Goal: Communication & Community: Participate in discussion

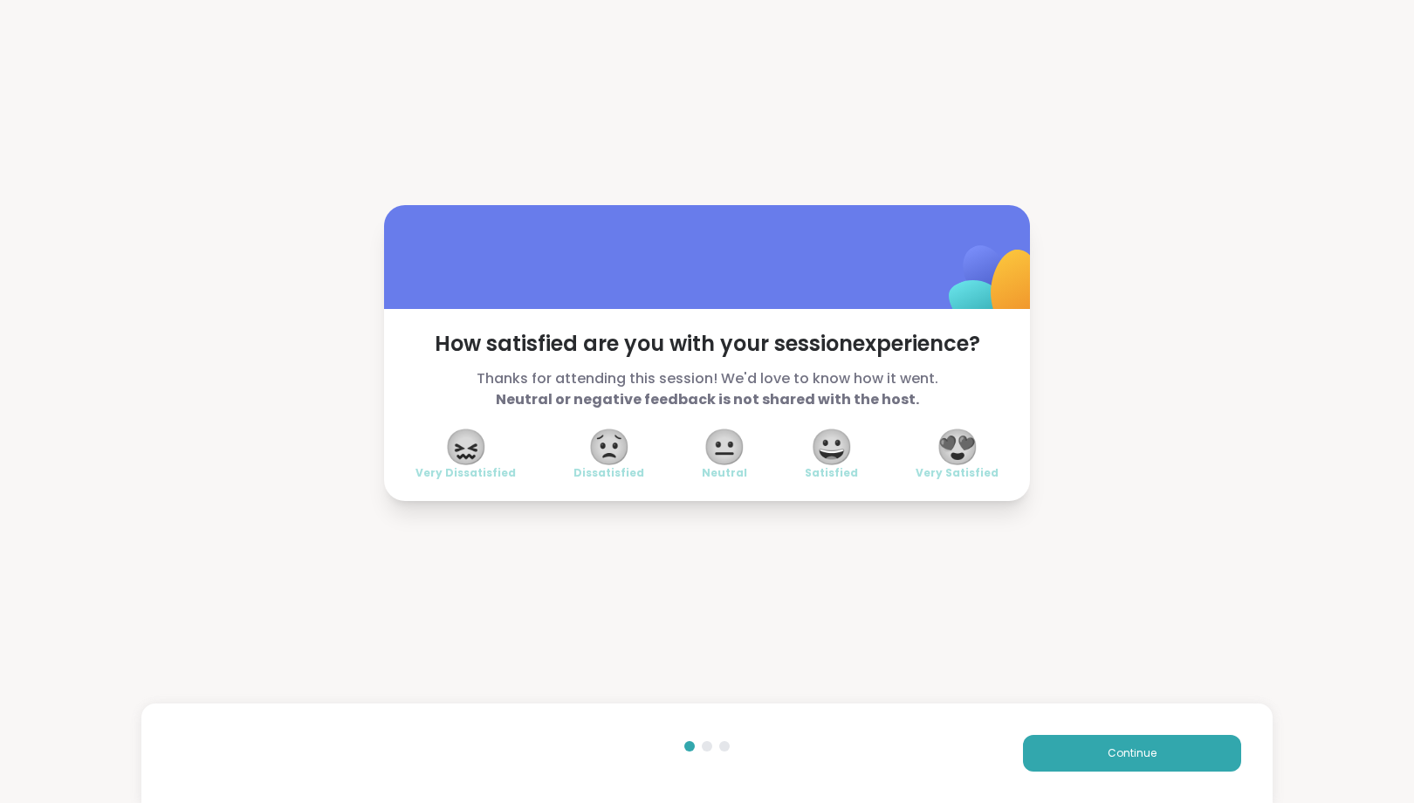
click at [1116, 733] on div "Continue" at bounding box center [706, 754] width 1131 height 100
click at [1116, 748] on span "Continue" at bounding box center [1132, 754] width 49 height 16
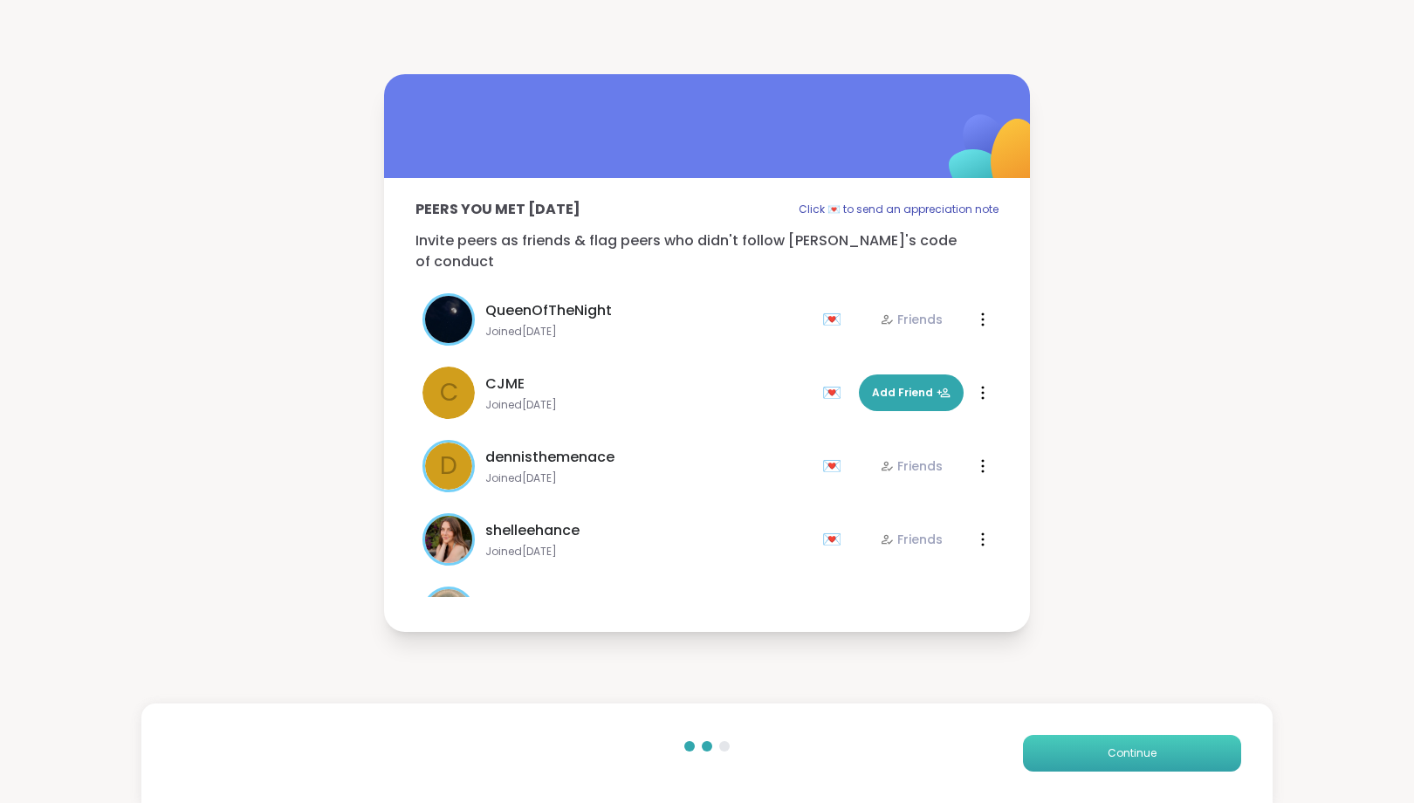
click at [1116, 748] on span "Continue" at bounding box center [1132, 754] width 49 height 16
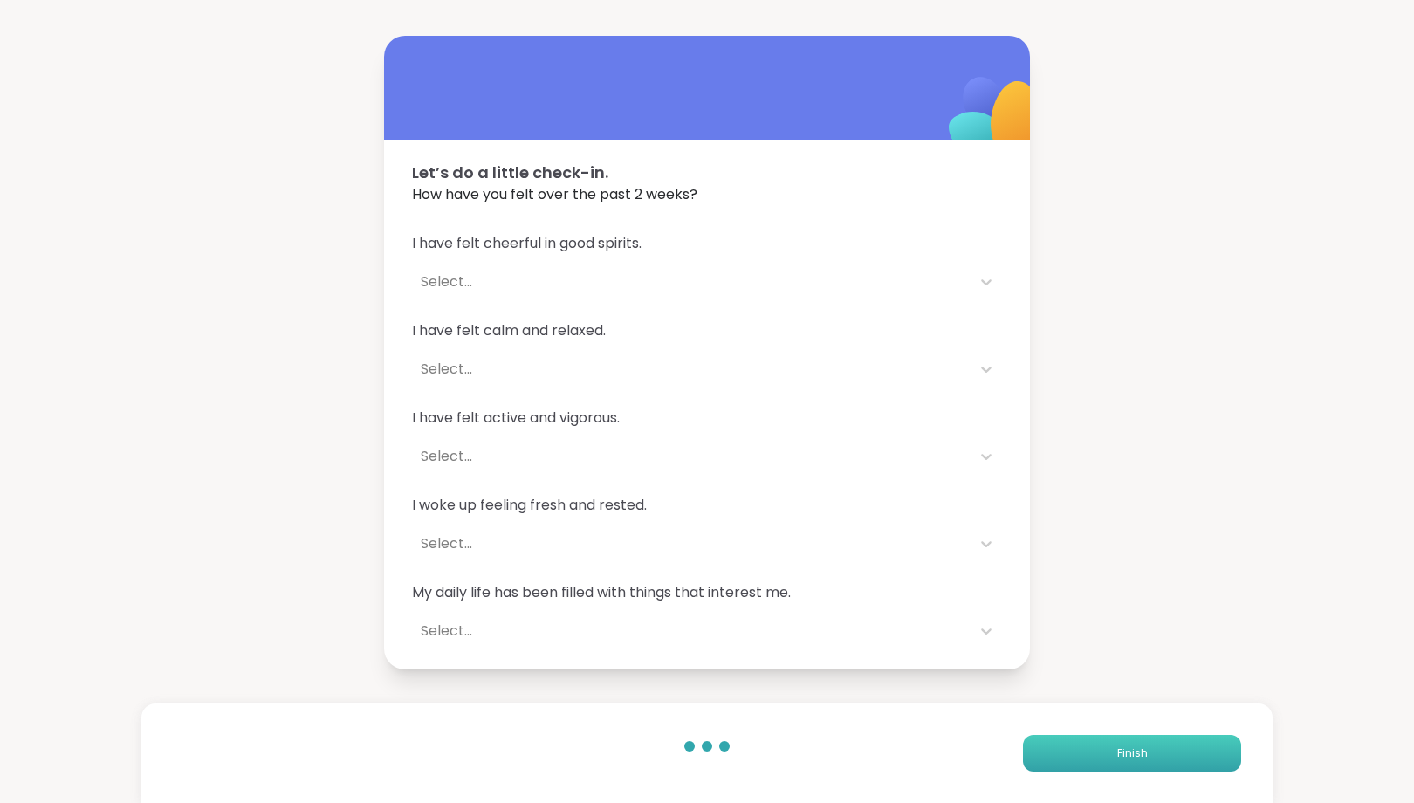
click at [1116, 748] on button "Finish" at bounding box center [1132, 753] width 218 height 37
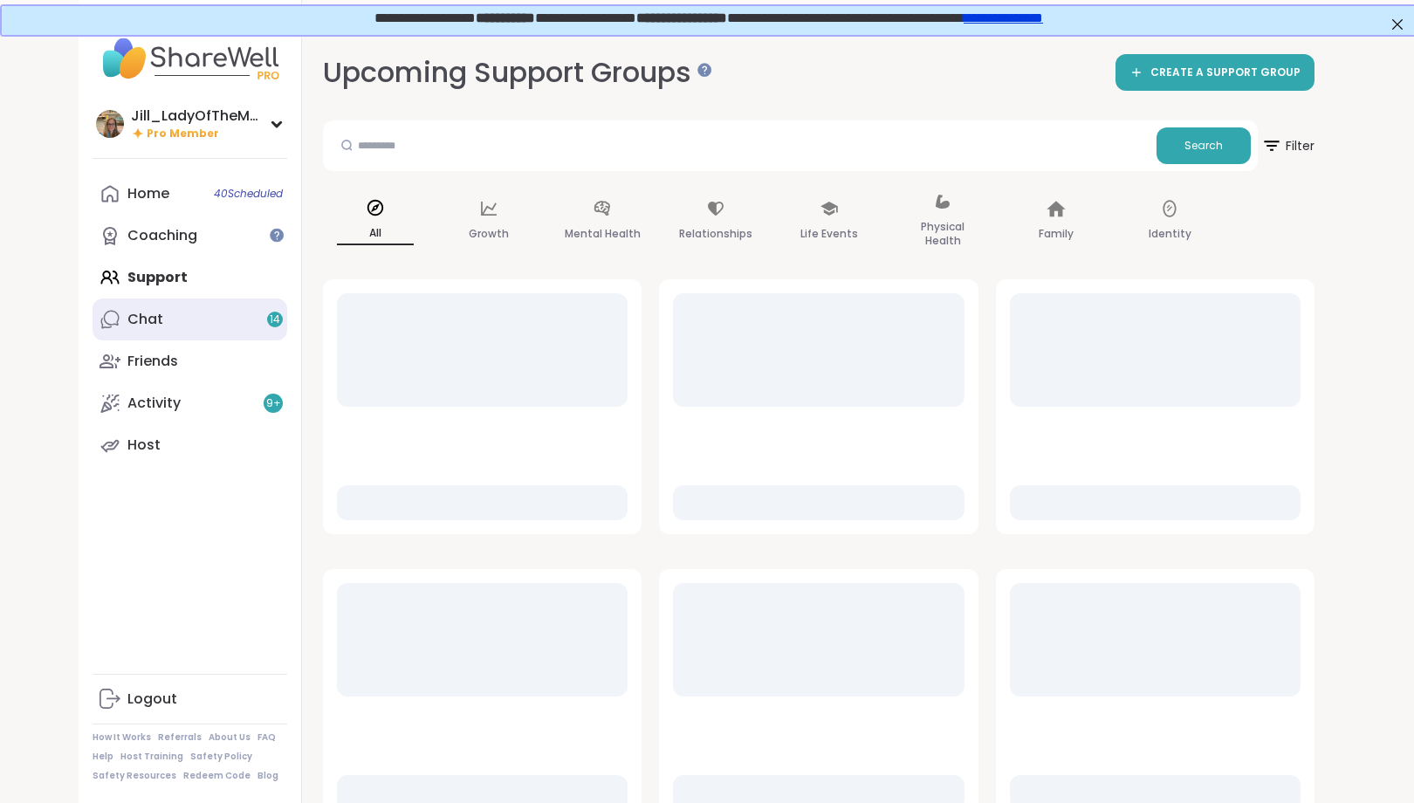
click at [242, 317] on link "Chat 14" at bounding box center [190, 320] width 195 height 42
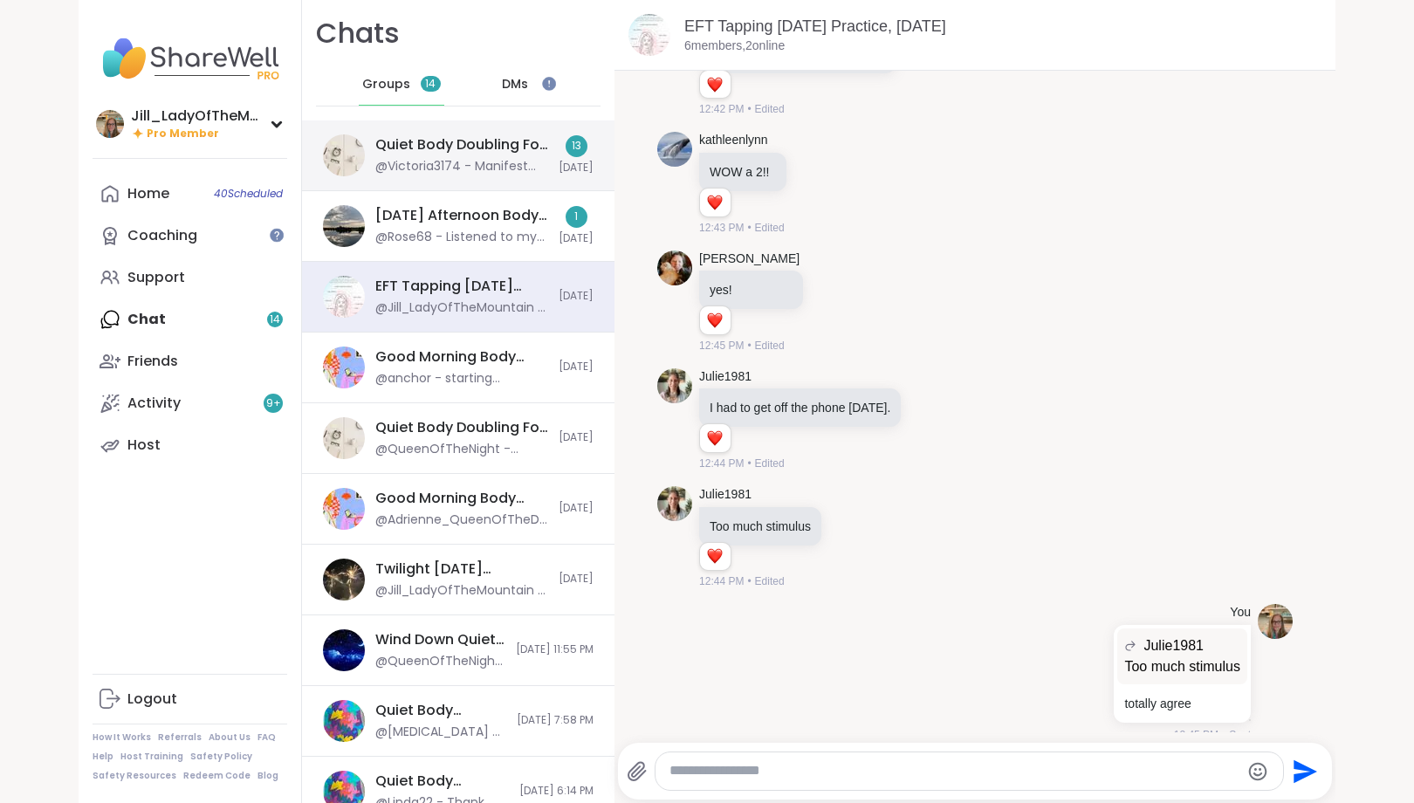
click at [498, 156] on div "Quiet Body Doubling For Productivity - [DATE] @Victoria3174 - Manifest that tea…" at bounding box center [461, 155] width 173 height 40
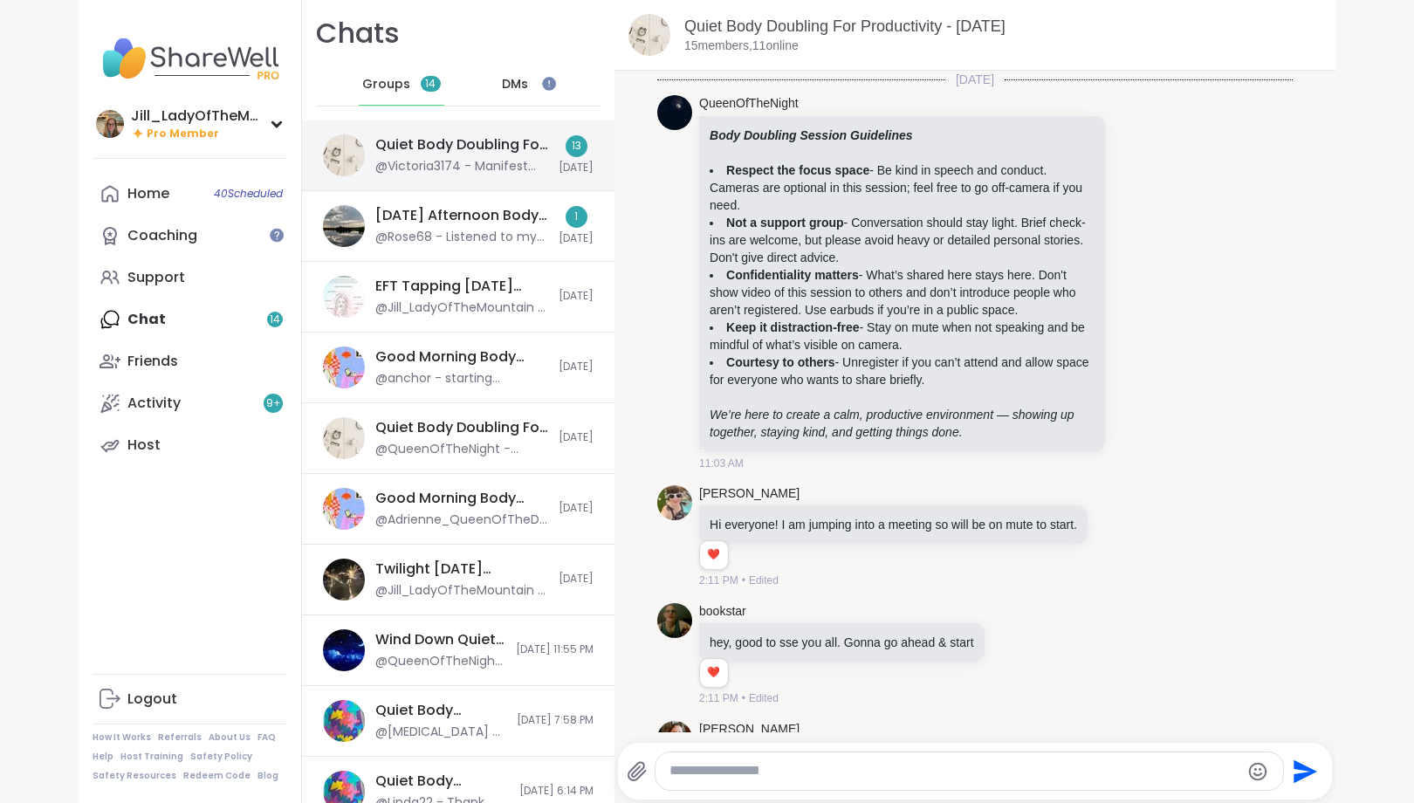
scroll to position [2460, 0]
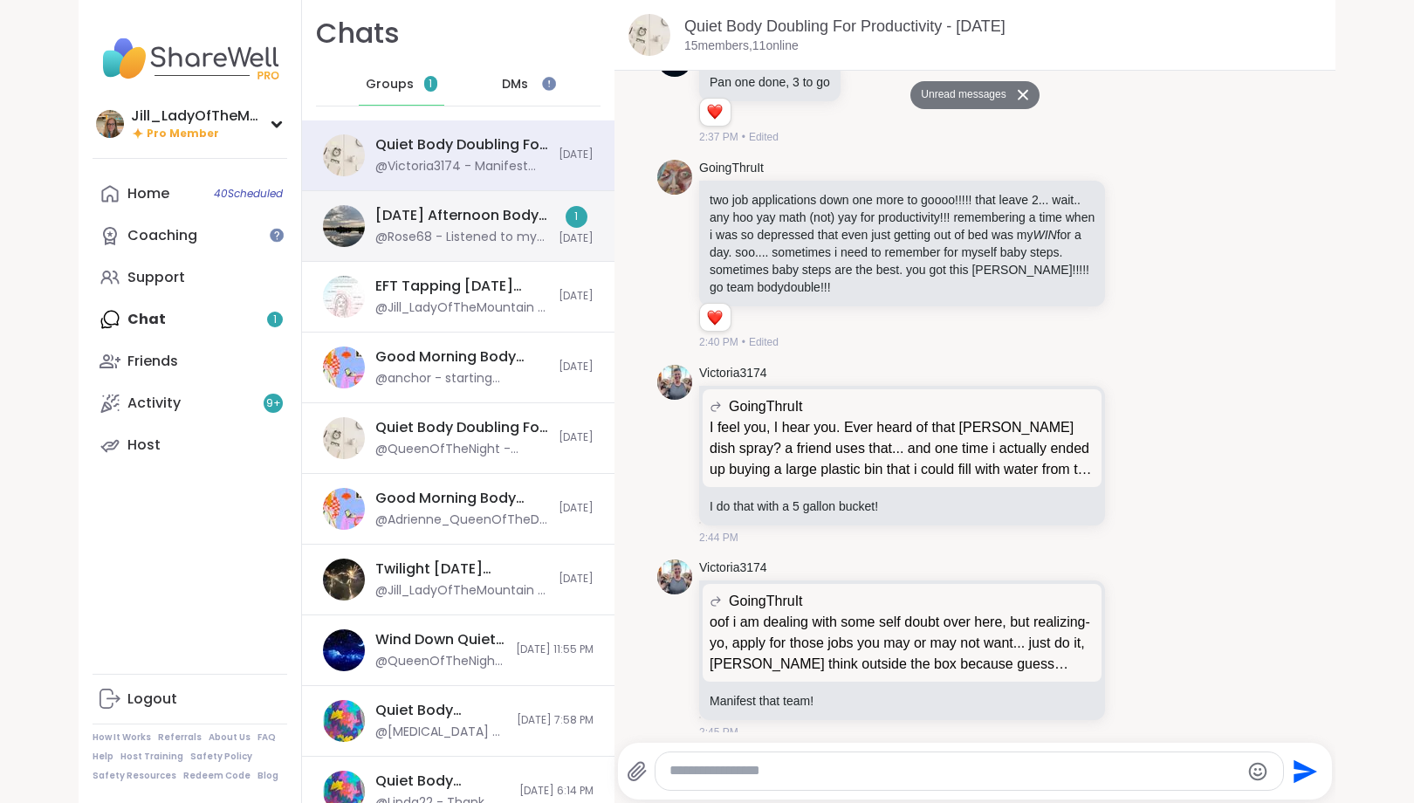
click at [507, 231] on div "@Rose68 - Listened to my book and crocheted.Thanks for hosting [PERSON_NAME] ❤️" at bounding box center [461, 237] width 173 height 17
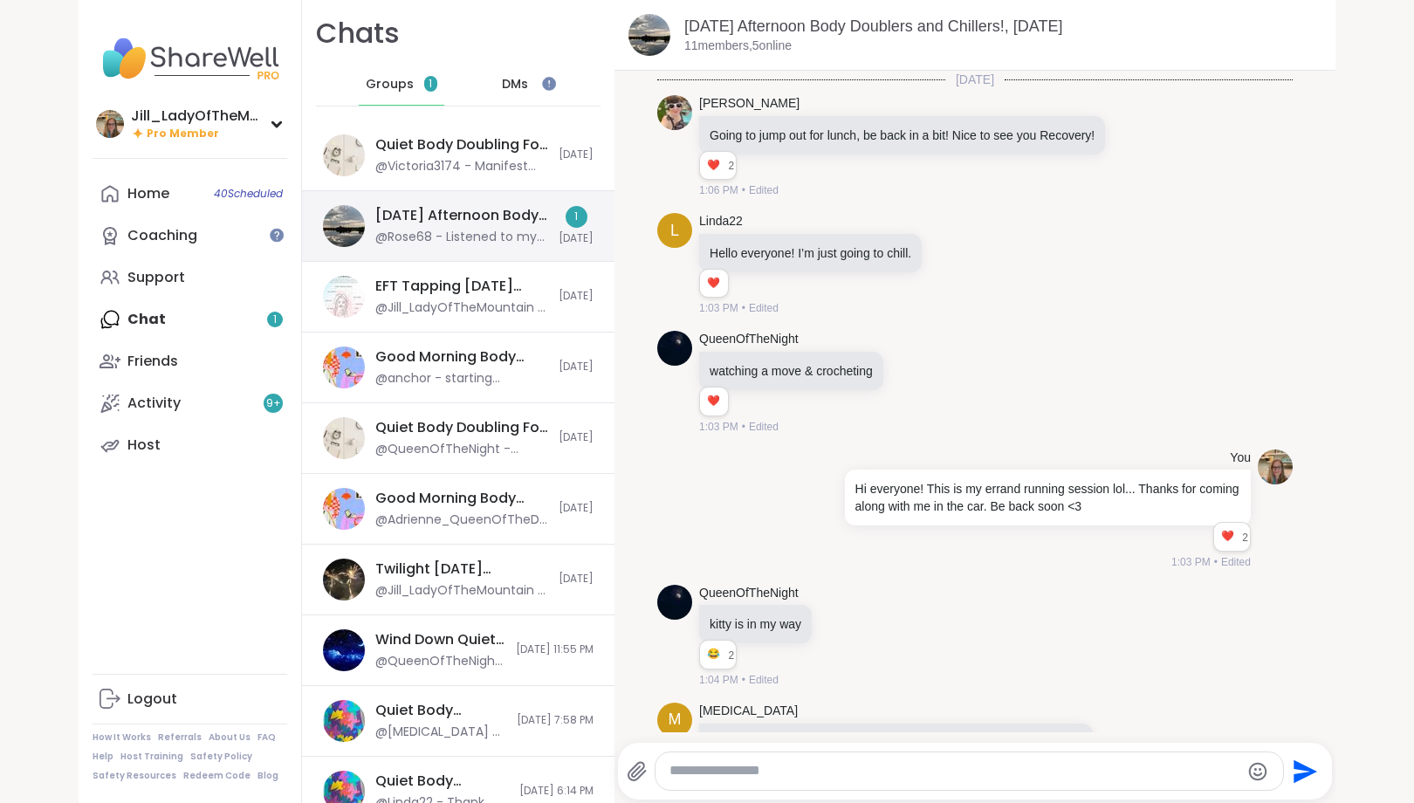
scroll to position [2529, 0]
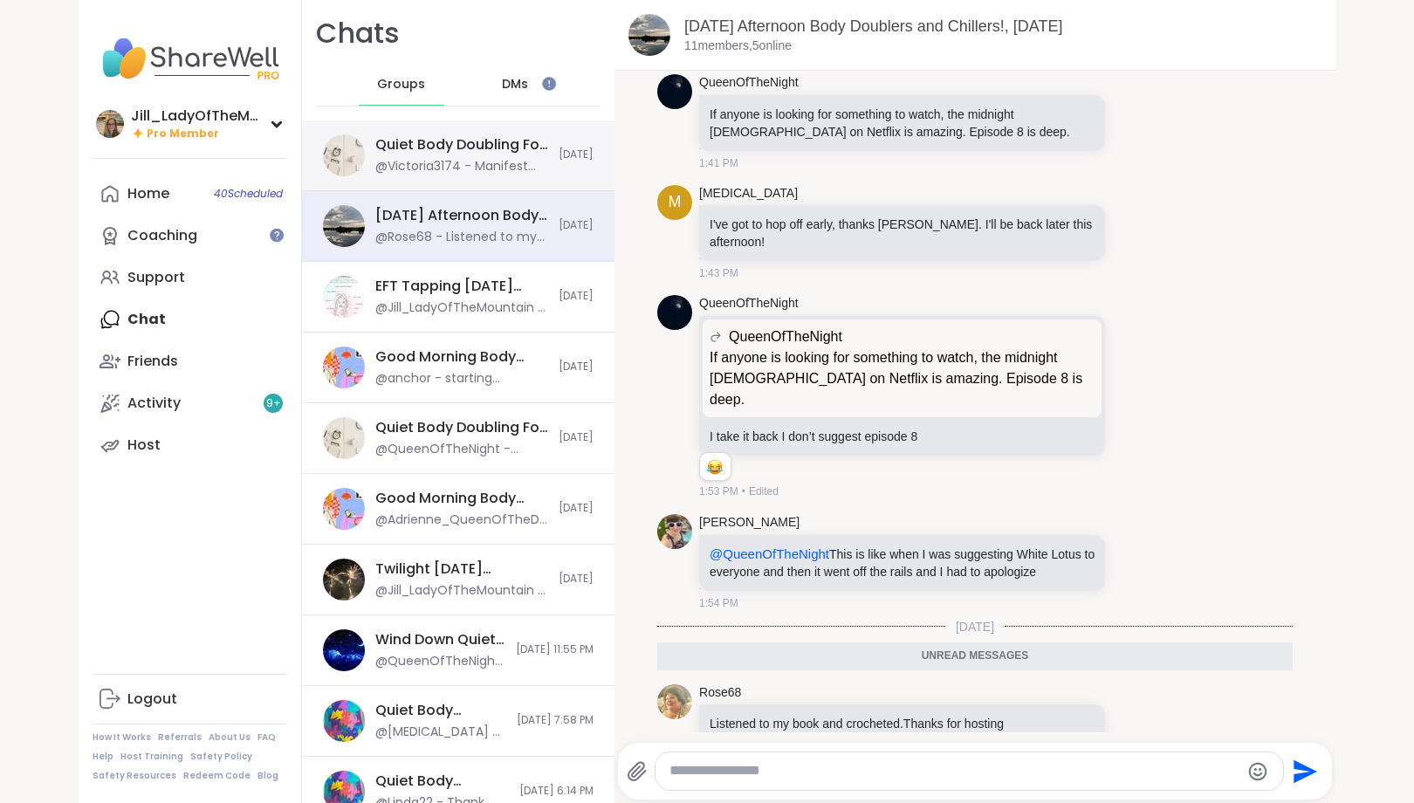
click at [495, 149] on div "Quiet Body Doubling For Productivity - [DATE]" at bounding box center [461, 144] width 173 height 19
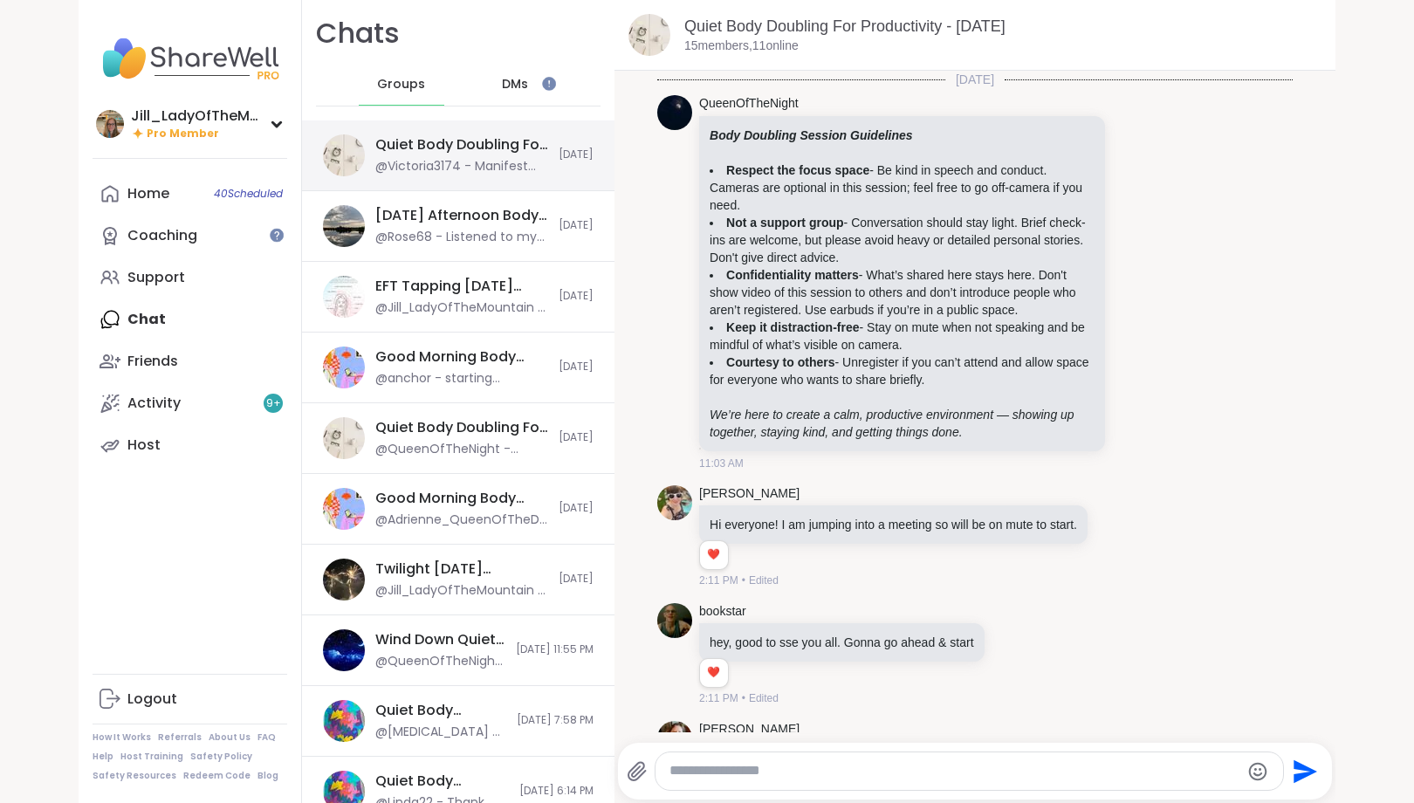
scroll to position [2401, 0]
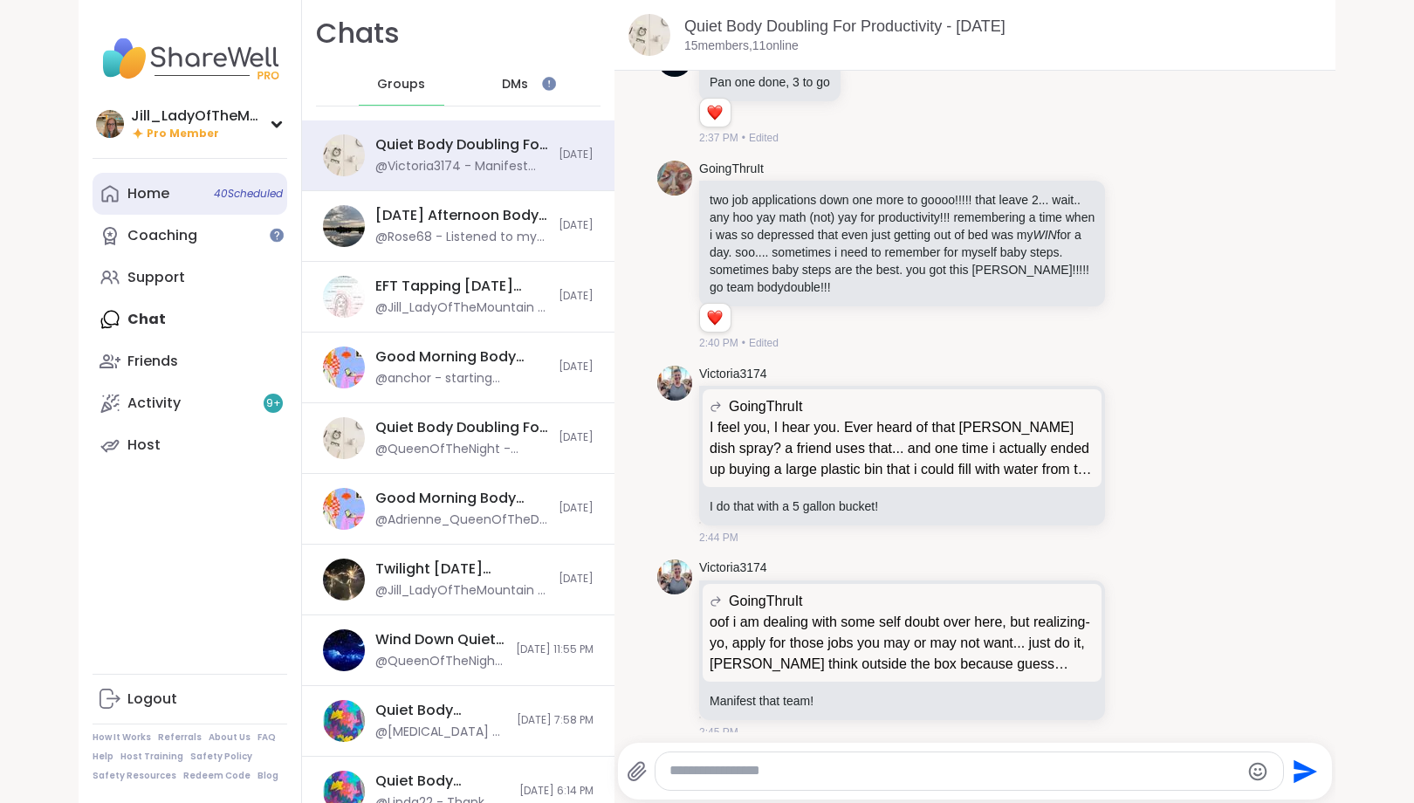
click at [182, 201] on link "Home 40 Scheduled" at bounding box center [190, 194] width 195 height 42
